Goal: Contribute content: Contribute content

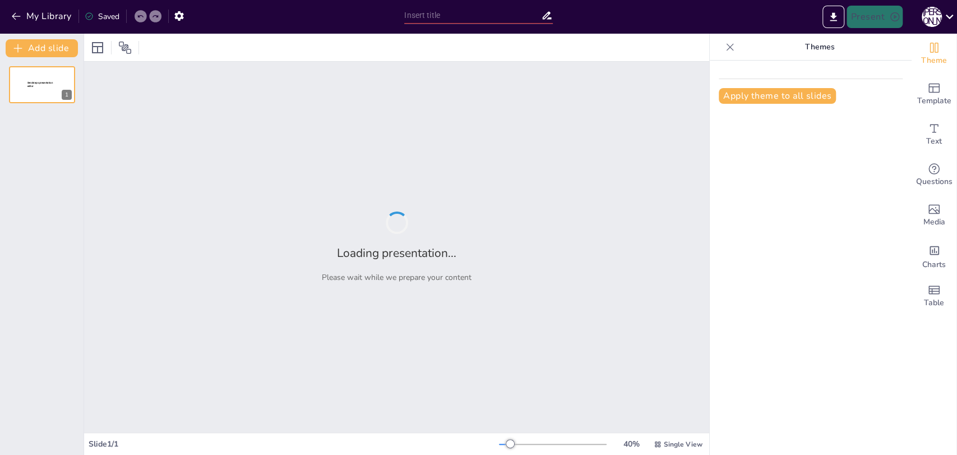
type input "Сонце - джерело життя на планеті"
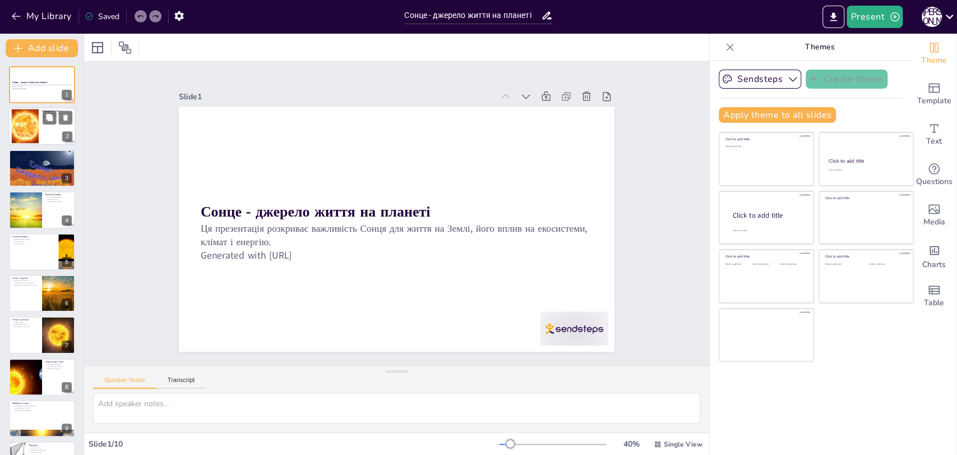
click at [41, 137] on div at bounding box center [41, 127] width 67 height 38
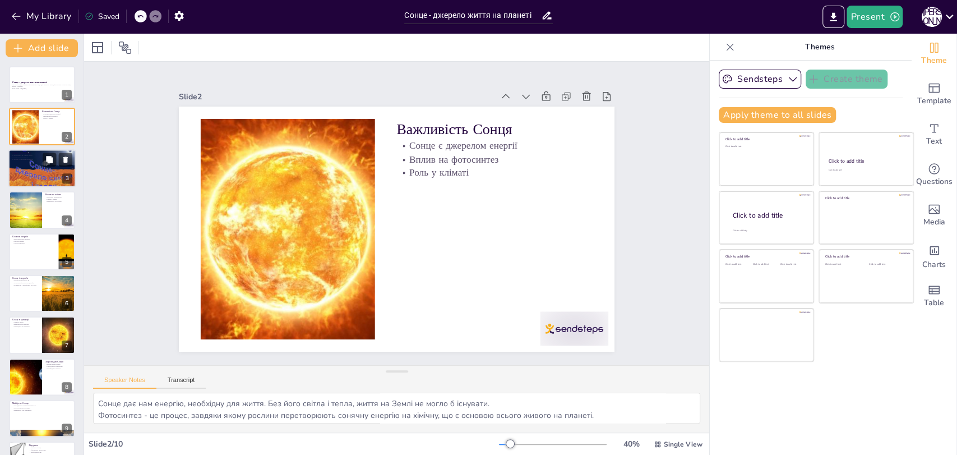
click at [27, 172] on div at bounding box center [41, 168] width 67 height 50
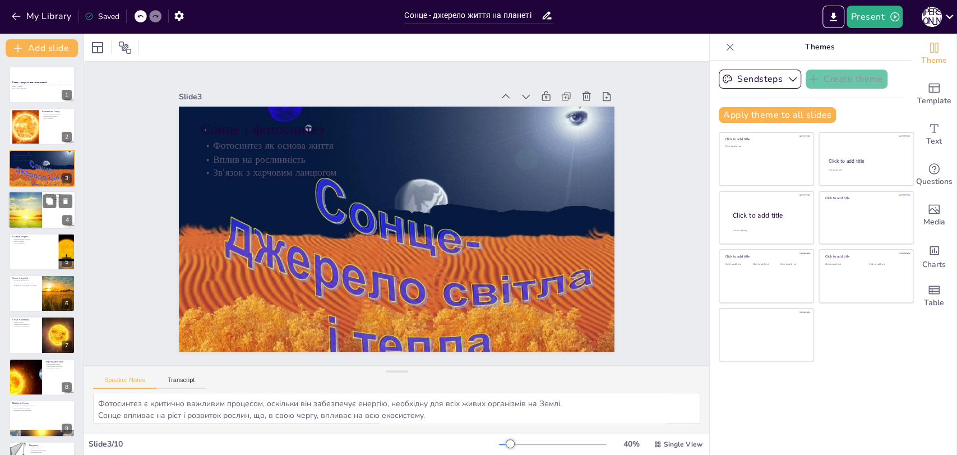
click at [22, 216] on div at bounding box center [25, 210] width 72 height 38
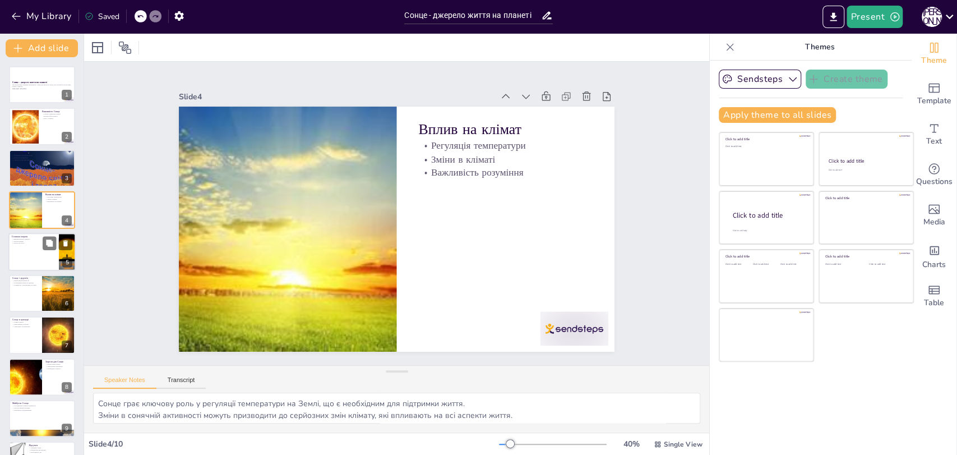
click at [30, 244] on div at bounding box center [41, 252] width 67 height 38
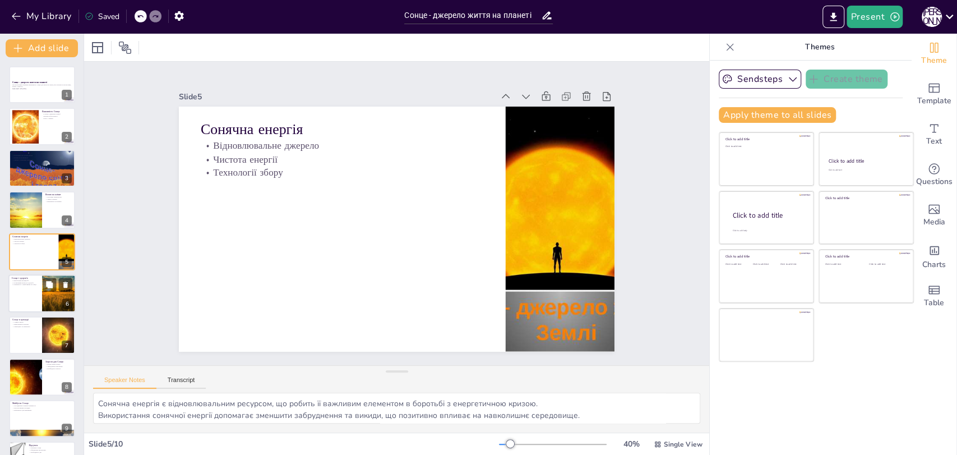
click at [24, 278] on p "Сонце і здоров'я" at bounding box center [25, 277] width 27 height 3
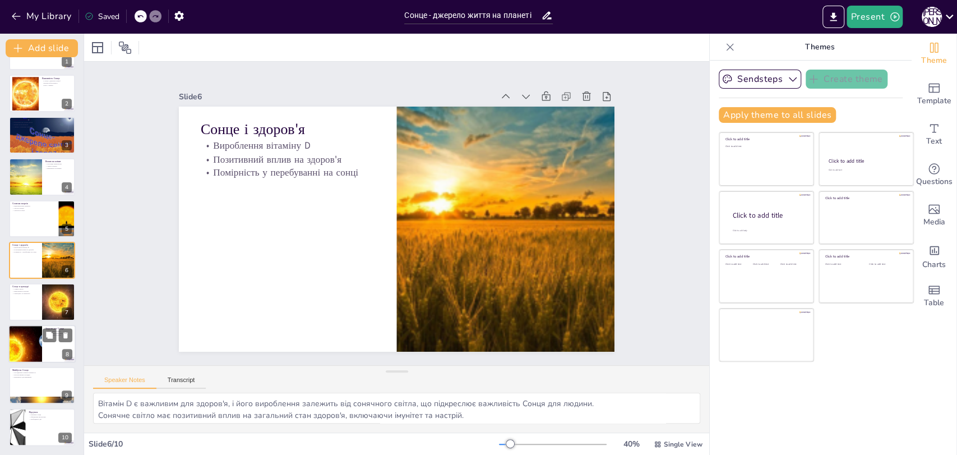
click at [21, 336] on div at bounding box center [25, 344] width 52 height 38
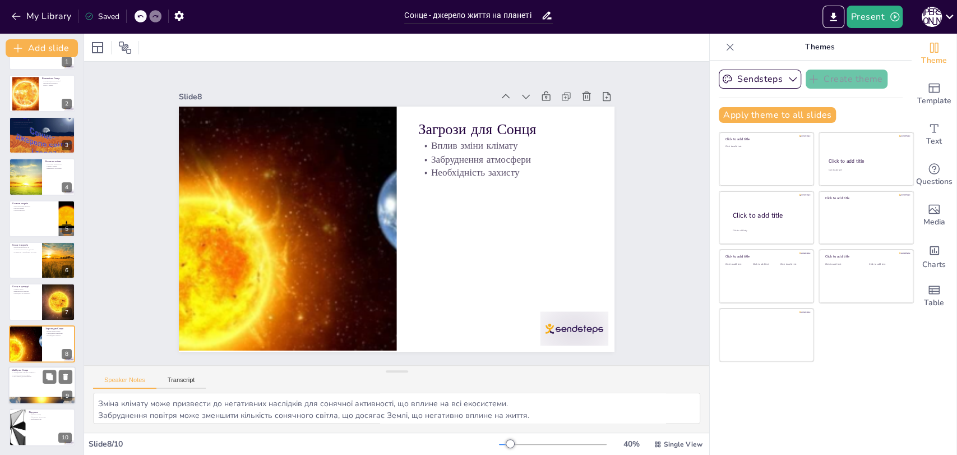
click at [39, 392] on div at bounding box center [41, 385] width 67 height 38
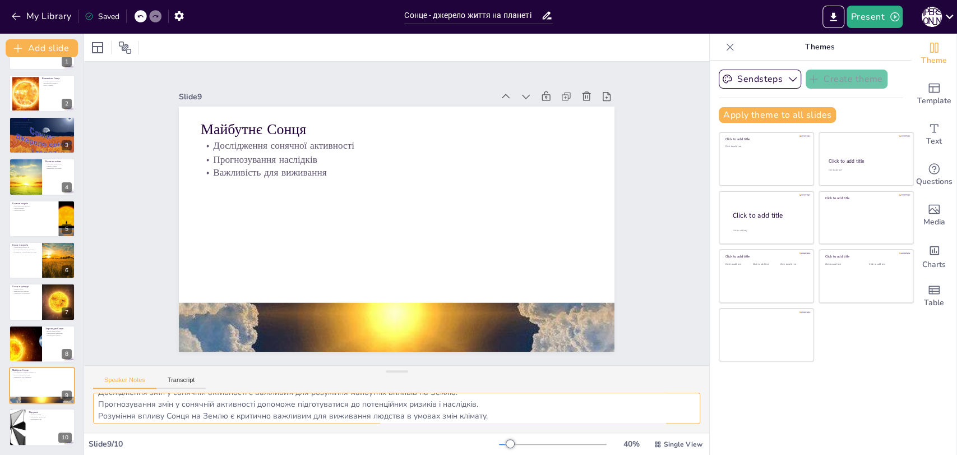
scroll to position [14, 0]
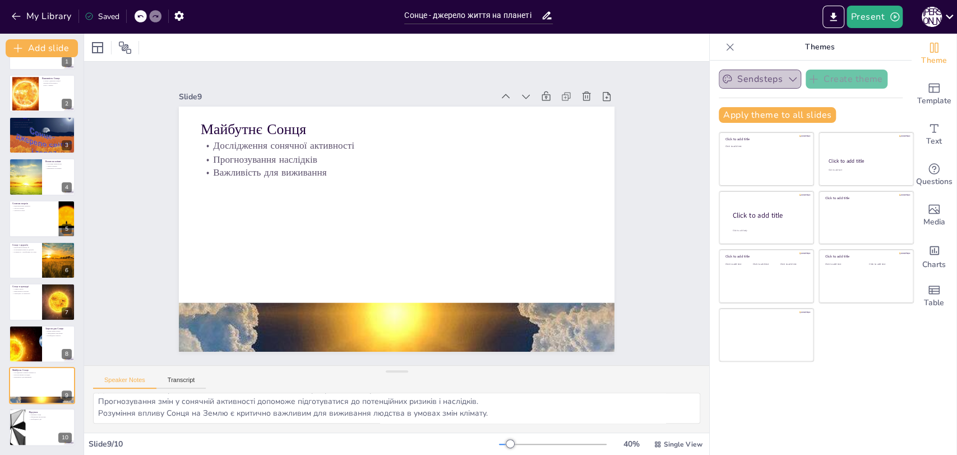
click at [774, 78] on button "Sendsteps" at bounding box center [760, 78] width 82 height 19
click at [927, 283] on icon "Add a table" at bounding box center [933, 289] width 13 height 13
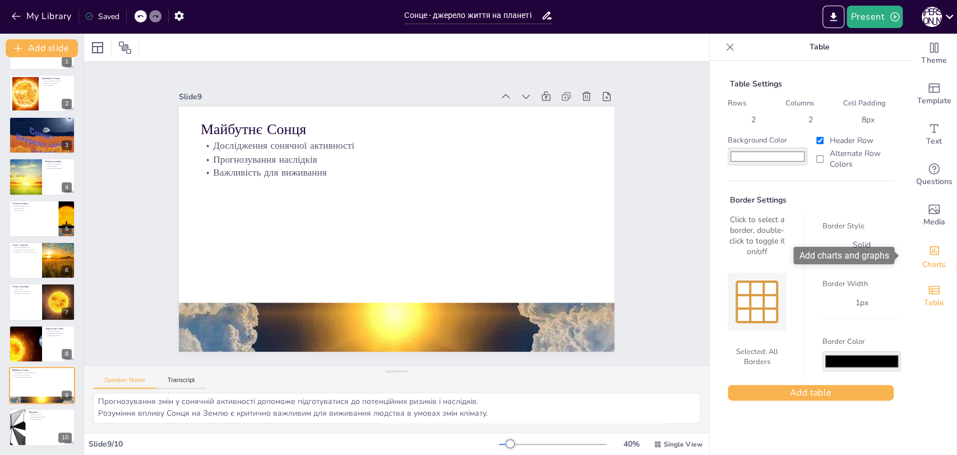
click at [933, 255] on div "Charts" at bounding box center [933, 255] width 45 height 40
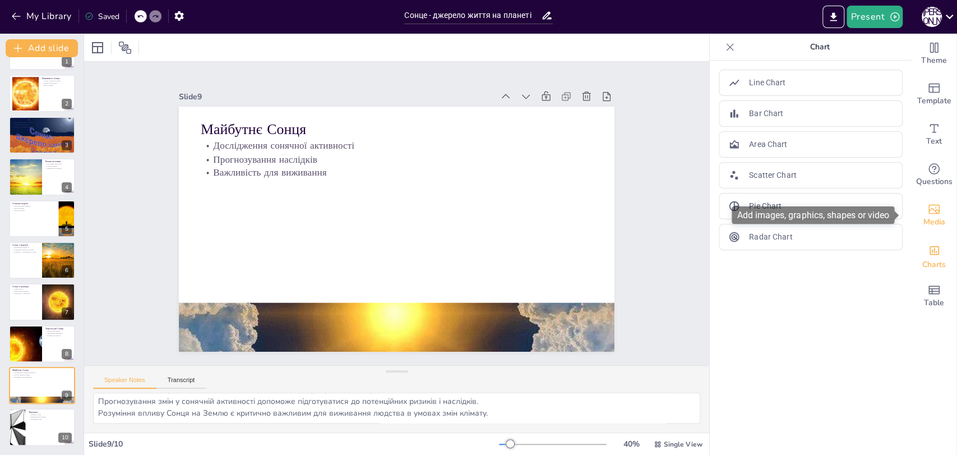
click at [929, 225] on span "Media" at bounding box center [934, 222] width 22 height 12
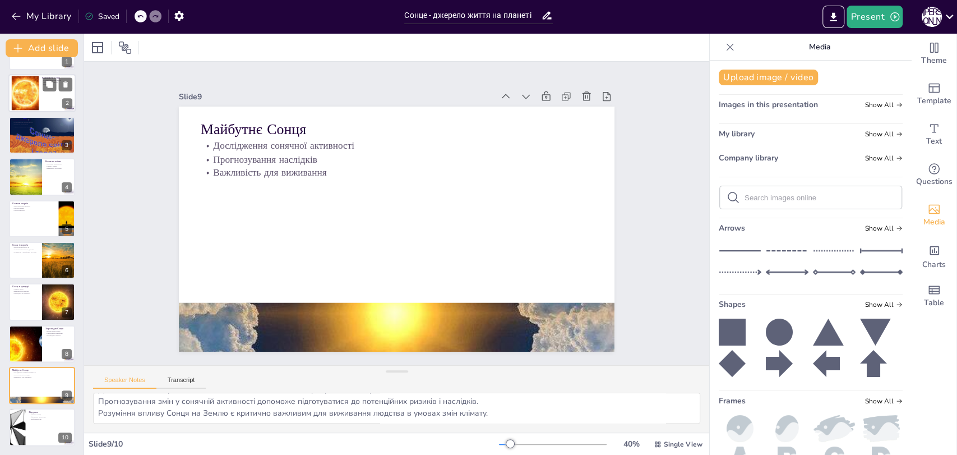
click at [44, 75] on div at bounding box center [41, 94] width 67 height 38
type textarea "Сонце дає нам енергію, необхідну для життя. Без його світла і тепла, життя на З…"
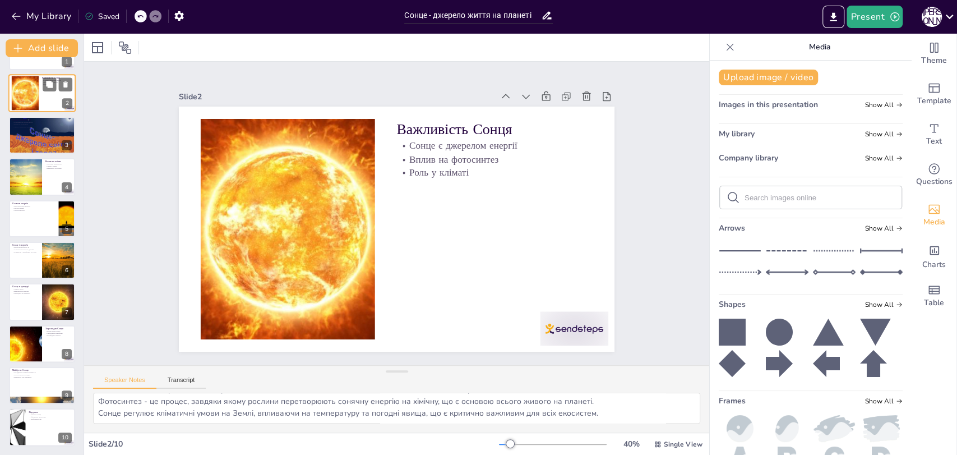
scroll to position [0, 0]
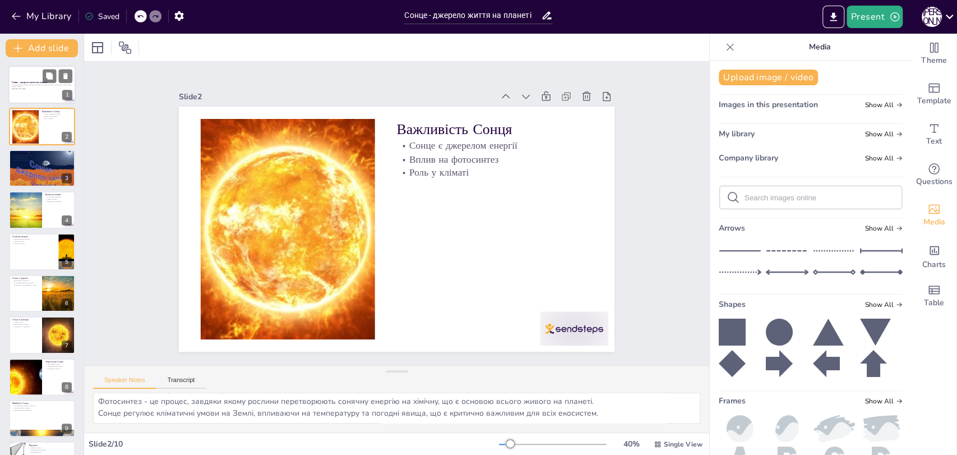
click at [27, 74] on div at bounding box center [41, 85] width 67 height 38
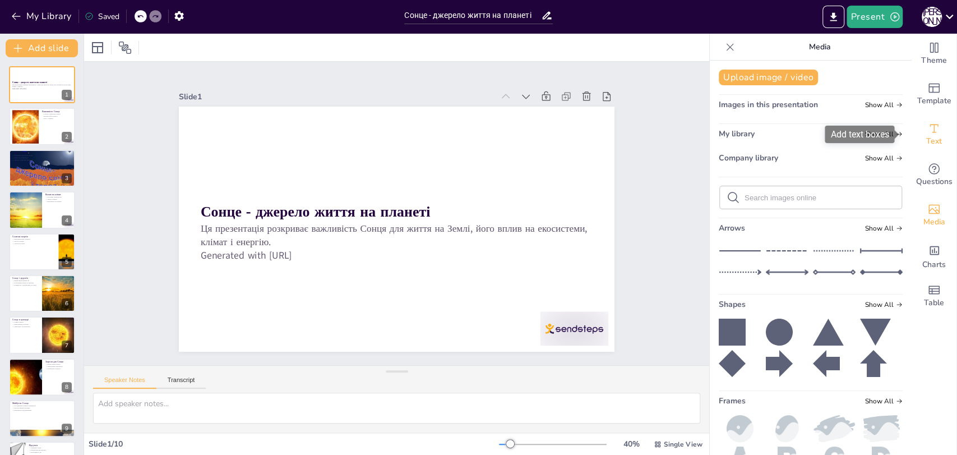
click at [937, 152] on div "Text" at bounding box center [933, 134] width 45 height 40
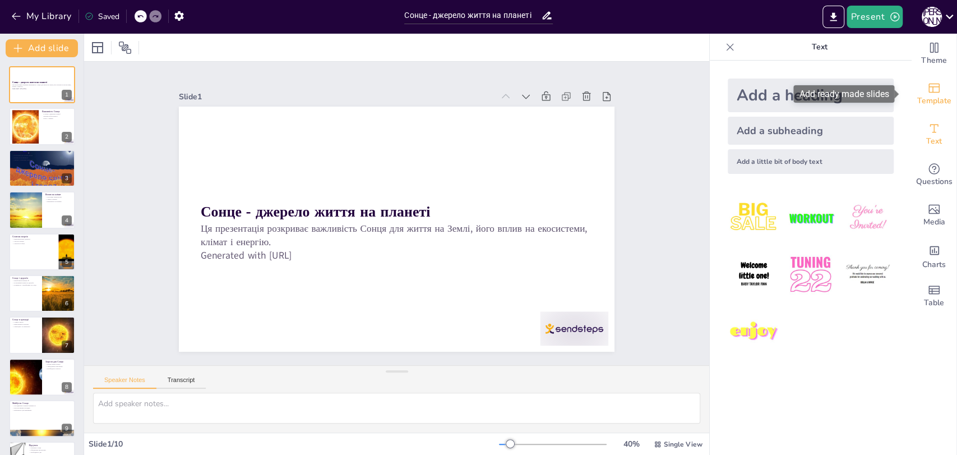
click at [926, 109] on div "Template" at bounding box center [933, 94] width 45 height 40
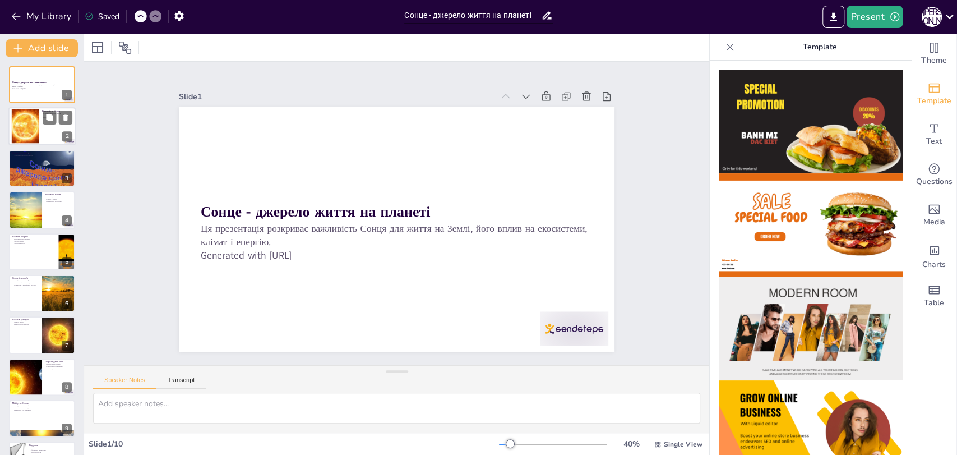
click at [24, 124] on div at bounding box center [25, 126] width 67 height 34
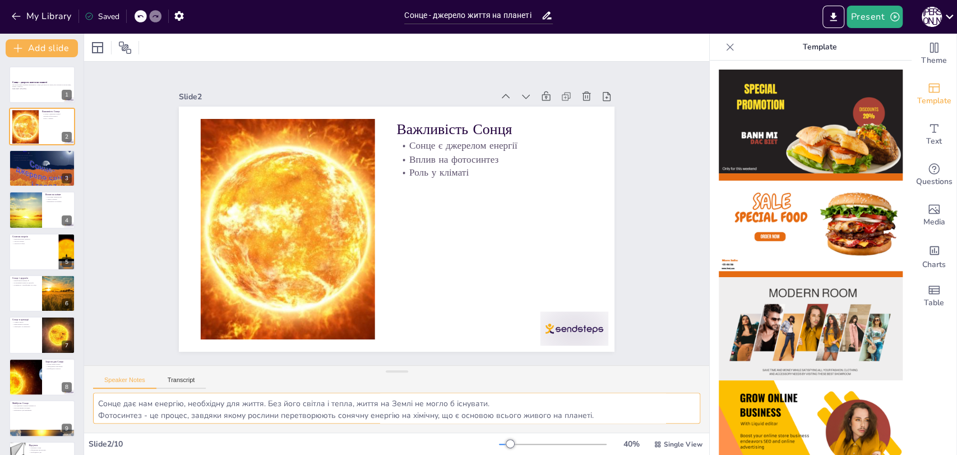
scroll to position [14, 0]
drag, startPoint x: 99, startPoint y: 401, endPoint x: 411, endPoint y: 418, distance: 312.6
click at [411, 418] on textarea "Сонце дає нам енергію, необхідну для життя. Без його світла і тепла, життя на З…" at bounding box center [396, 407] width 607 height 31
click at [606, 417] on textarea "Сонце дає нам енергію, необхідну для життя. Без його світла і тепла, життя на З…" at bounding box center [396, 407] width 607 height 31
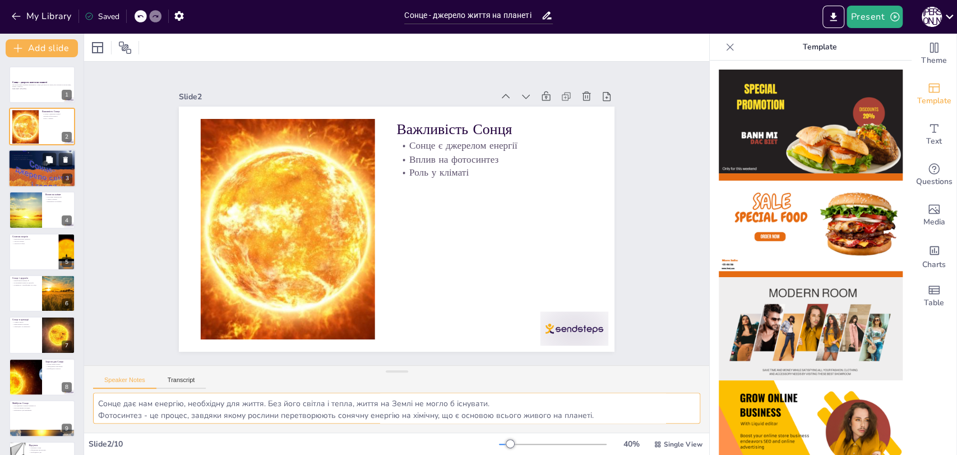
click at [26, 150] on div at bounding box center [41, 168] width 67 height 50
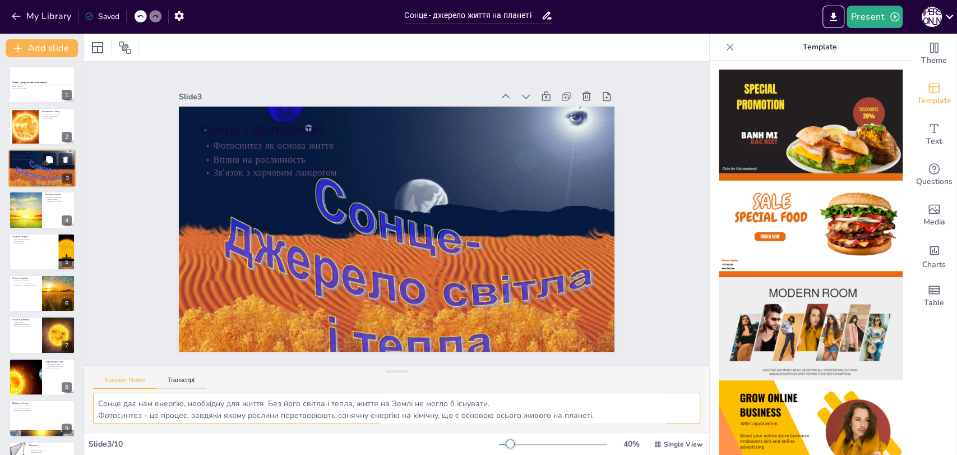
type textarea "Фотосинтез є критично важливим процесом, оскільки він забезпечує енергію, необх…"
